Goal: Use online tool/utility: Use online tool/utility

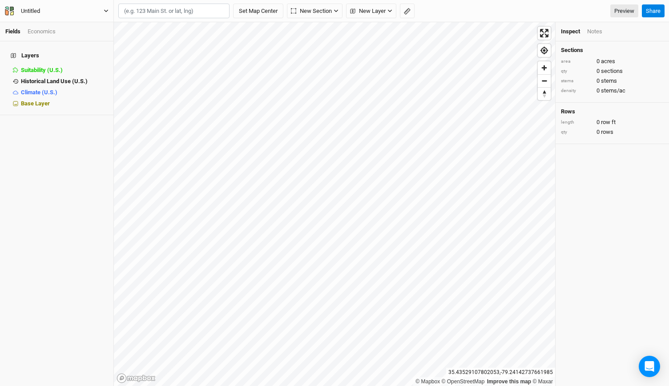
click at [107, 12] on icon "button" at bounding box center [106, 10] width 5 height 5
click at [76, 23] on button "Back" at bounding box center [74, 25] width 70 height 12
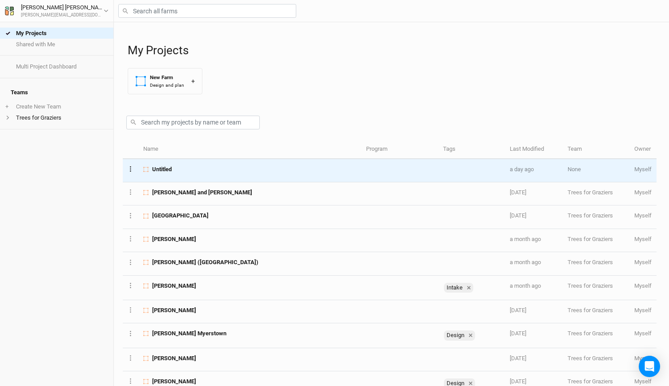
click at [129, 169] on button "Layer 1" at bounding box center [131, 169] width 6 height 10
click at [156, 231] on button "Archive Farm" at bounding box center [164, 234] width 72 height 14
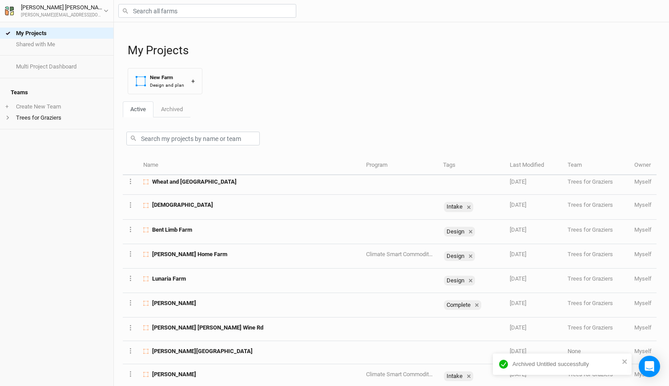
scroll to position [301, 0]
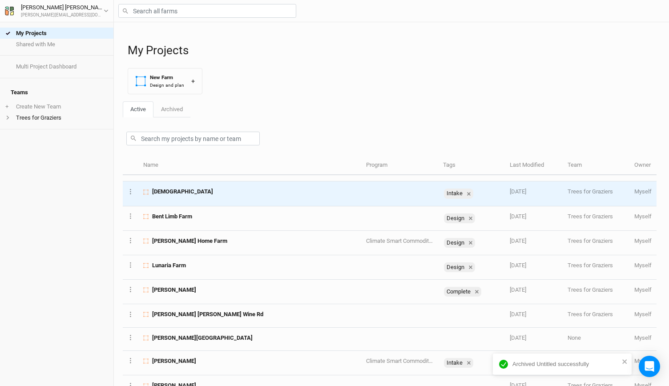
click at [174, 191] on span "[DEMOGRAPHIC_DATA]" at bounding box center [182, 192] width 61 height 8
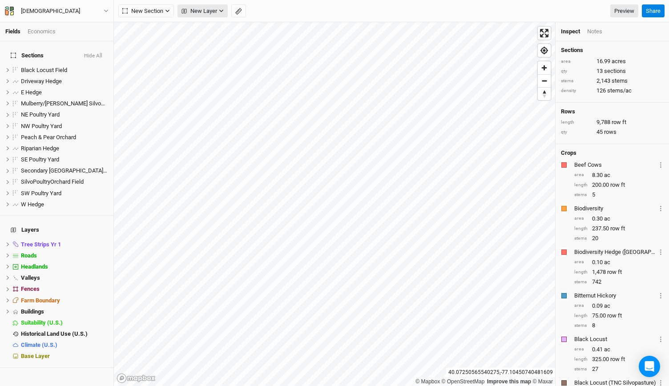
click at [222, 11] on icon "button" at bounding box center [221, 10] width 5 height 5
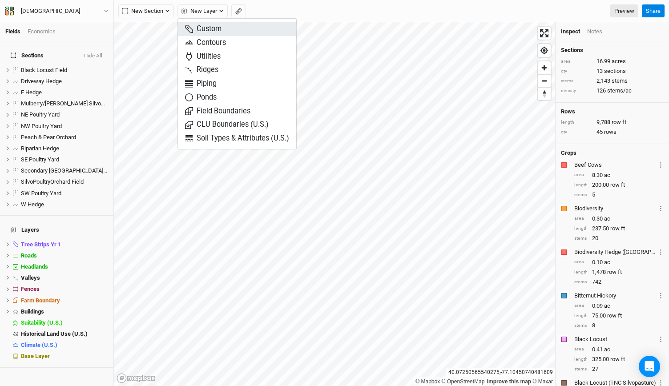
click at [210, 28] on span "Custom" at bounding box center [203, 29] width 36 height 10
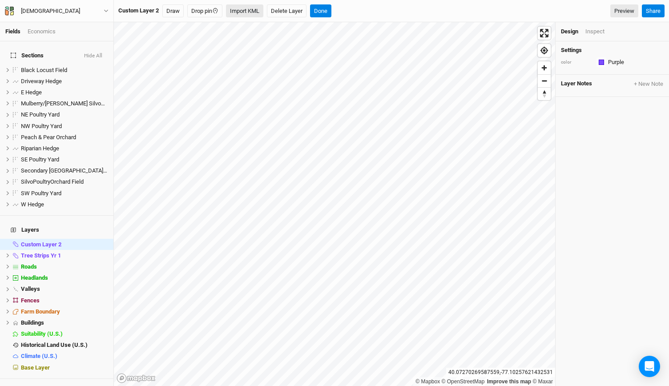
click at [245, 12] on button "Import KML" at bounding box center [244, 10] width 37 height 13
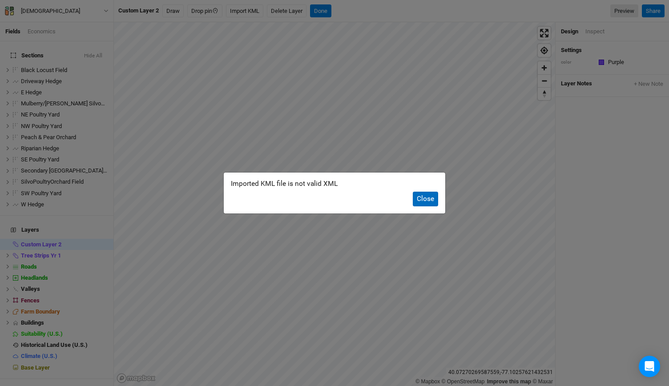
click at [424, 200] on button "Close" at bounding box center [425, 199] width 25 height 15
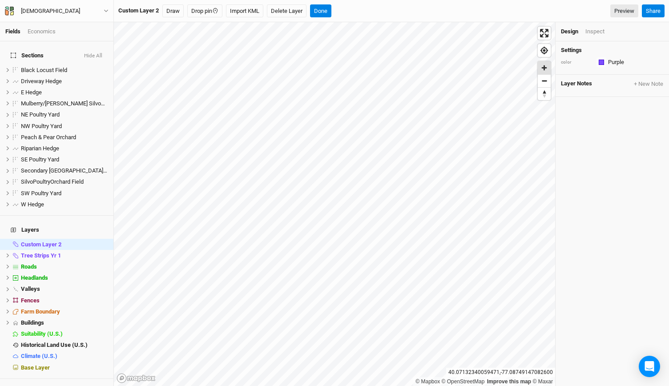
click at [547, 71] on span "Zoom in" at bounding box center [544, 67] width 13 height 13
click at [319, 9] on button "Done" at bounding box center [320, 10] width 21 height 13
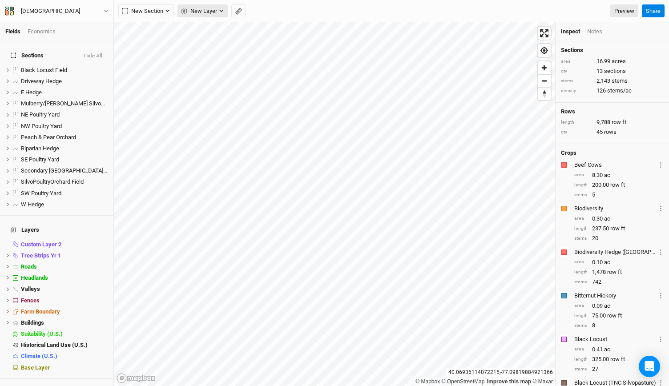
click at [213, 10] on span "New Layer" at bounding box center [199, 11] width 36 height 9
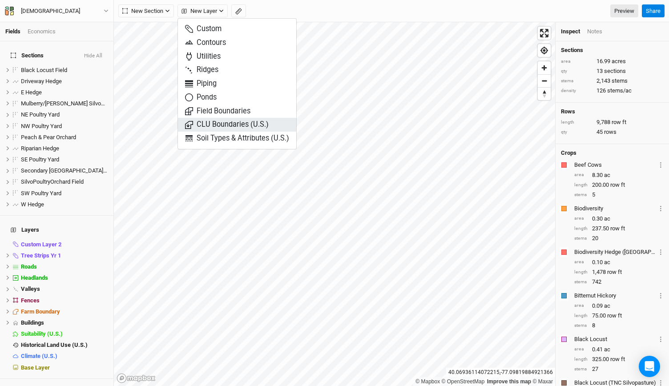
click at [208, 126] on span "CLU Boundaries (U.S.)" at bounding box center [227, 125] width 84 height 10
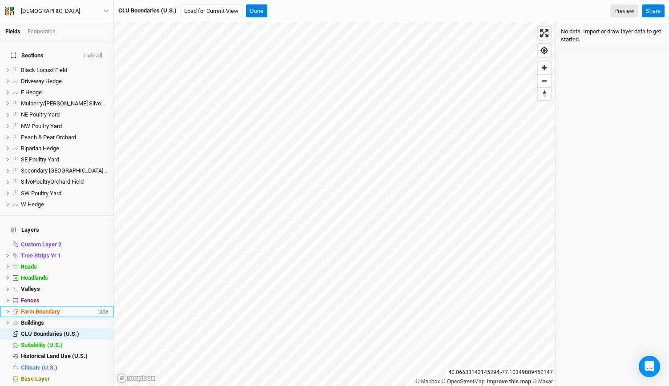
click at [96, 306] on span "hide" at bounding box center [102, 311] width 12 height 11
click at [214, 11] on button "Load for Current View" at bounding box center [211, 10] width 62 height 13
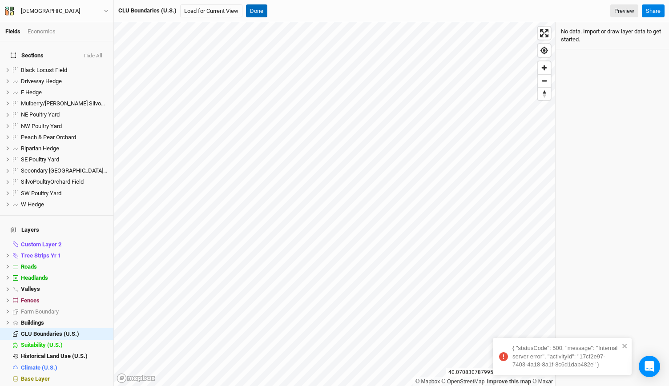
click at [260, 12] on button "Done" at bounding box center [256, 10] width 21 height 13
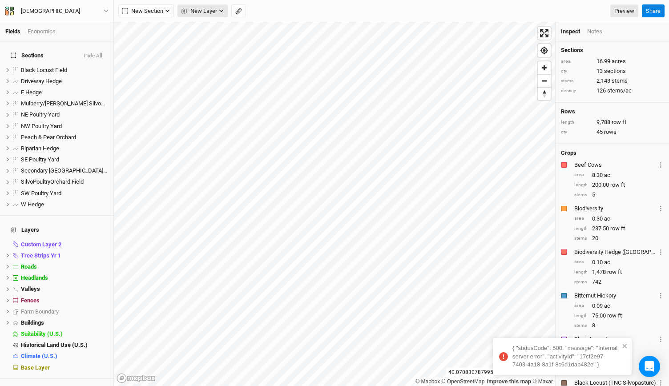
click at [221, 12] on icon "button" at bounding box center [221, 11] width 4 height 3
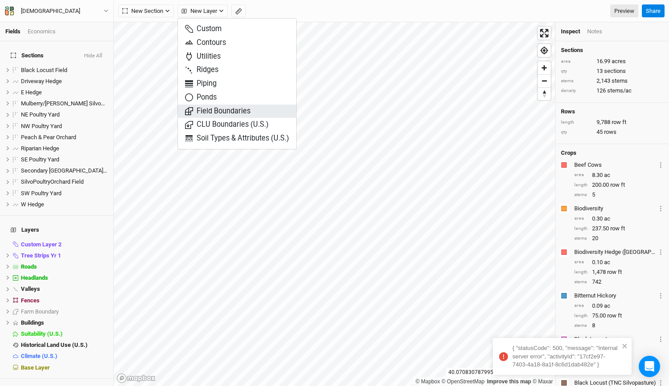
click at [213, 108] on span "Field Boundaries" at bounding box center [217, 111] width 65 height 10
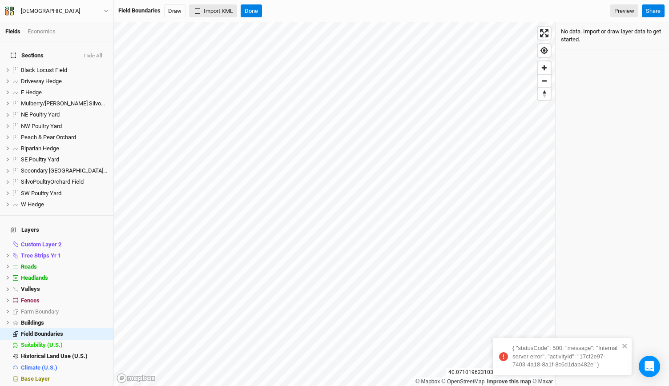
click at [219, 11] on button "Import KML" at bounding box center [213, 10] width 48 height 13
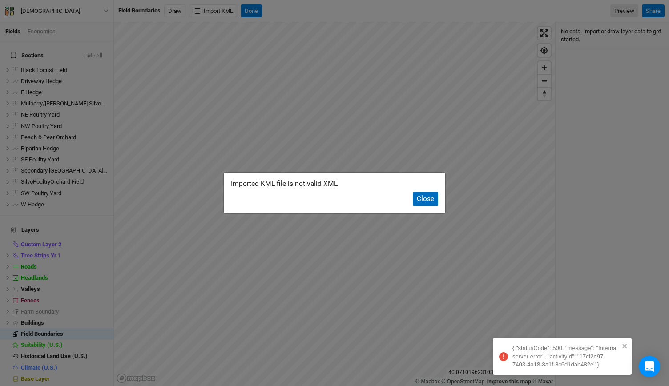
click at [430, 199] on button "Close" at bounding box center [425, 199] width 25 height 15
